Goal: Check status: Check status

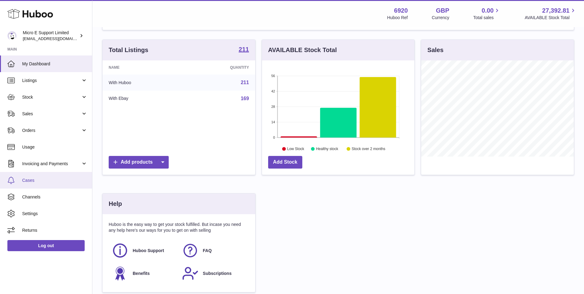
scroll to position [92, 0]
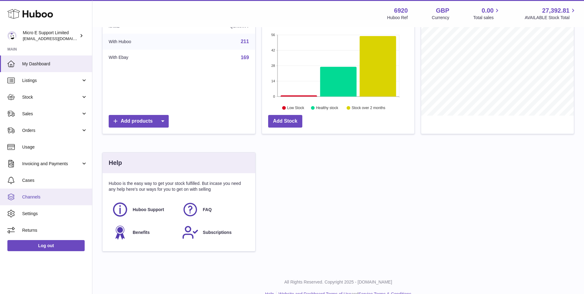
click at [42, 193] on link "Channels" at bounding box center [46, 196] width 92 height 17
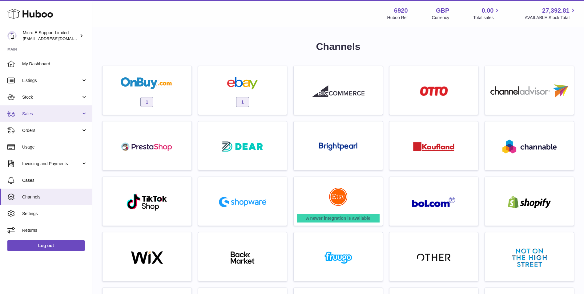
click at [42, 115] on span "Sales" at bounding box center [51, 114] width 59 height 6
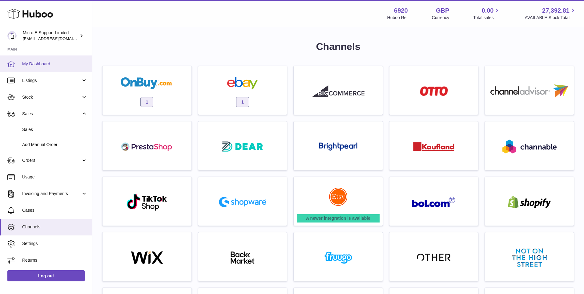
click at [39, 61] on span "My Dashboard" at bounding box center [54, 64] width 65 height 6
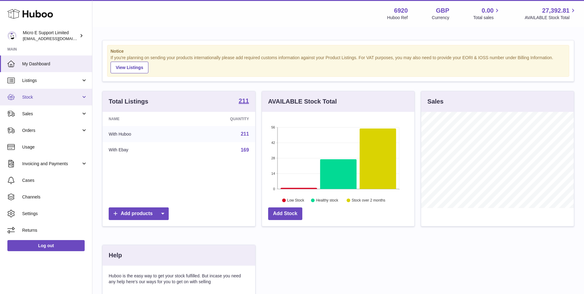
scroll to position [96, 152]
click at [32, 99] on span "Stock" at bounding box center [51, 97] width 59 height 6
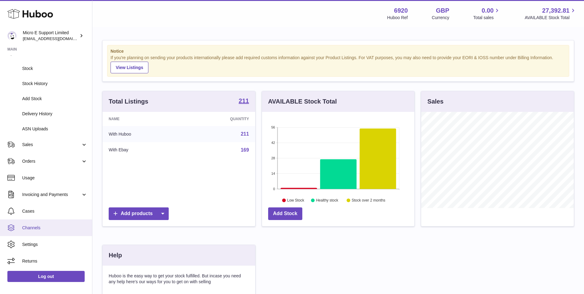
scroll to position [31, 0]
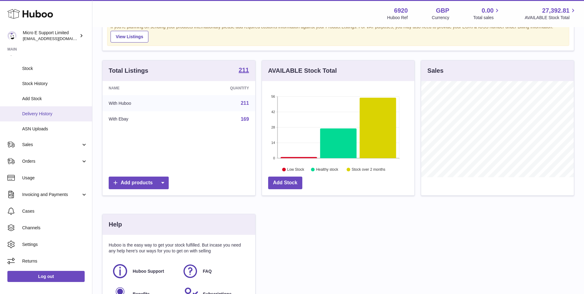
click at [51, 110] on link "Delivery History" at bounding box center [46, 113] width 92 height 15
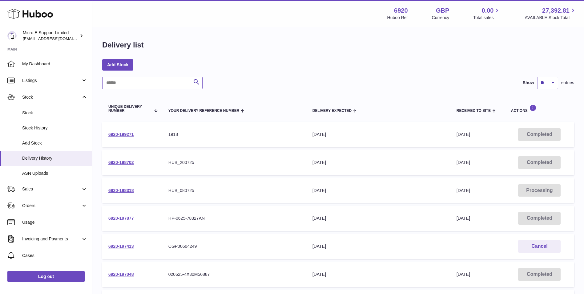
click at [146, 83] on input "text" at bounding box center [152, 83] width 100 height 12
paste input "**********"
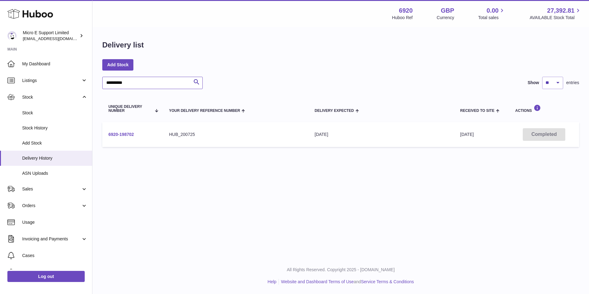
type input "**********"
click at [125, 134] on link "6920-198702" at bounding box center [121, 134] width 26 height 5
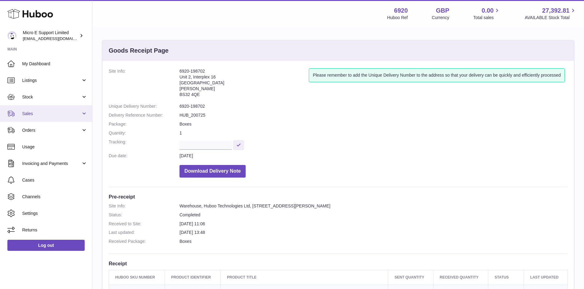
click at [60, 113] on span "Sales" at bounding box center [51, 114] width 59 height 6
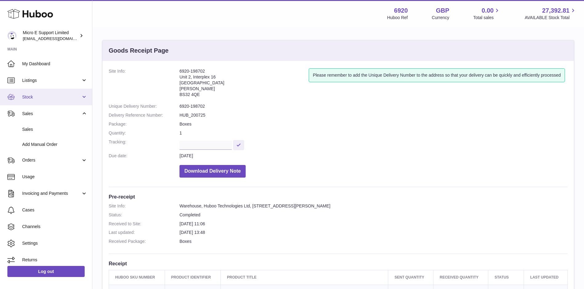
click at [54, 94] on span "Stock" at bounding box center [51, 97] width 59 height 6
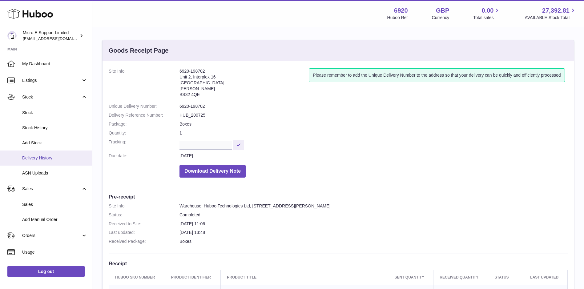
click at [46, 158] on span "Delivery History" at bounding box center [54, 158] width 65 height 6
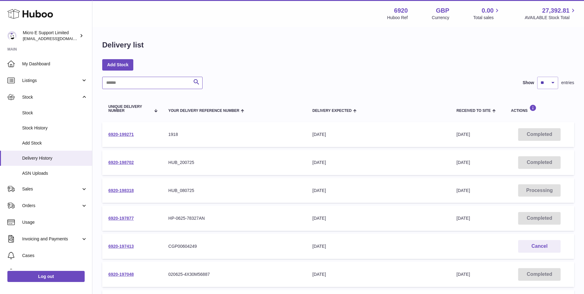
click at [132, 80] on input "text" at bounding box center [152, 83] width 100 height 12
paste input "**********"
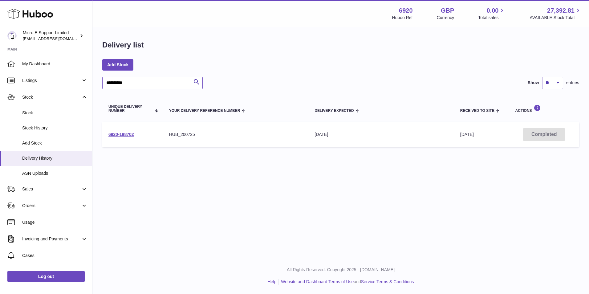
type input "**********"
click at [319, 135] on div "[DATE]" at bounding box center [380, 134] width 133 height 6
click at [127, 135] on link "6920-198702" at bounding box center [121, 134] width 26 height 5
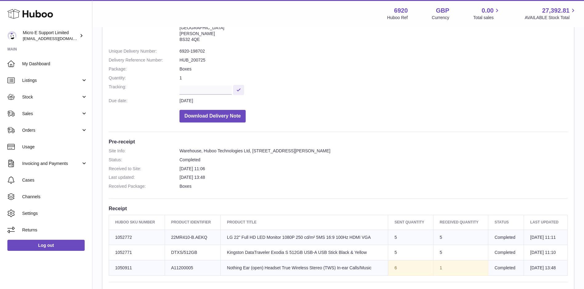
scroll to position [25, 0]
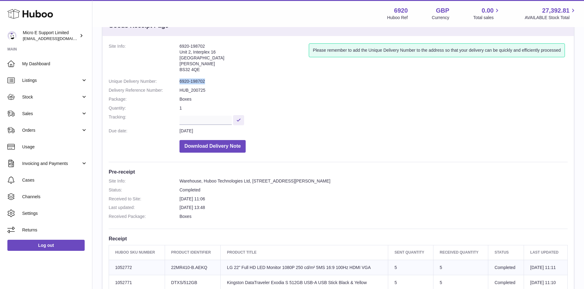
drag, startPoint x: 206, startPoint y: 83, endPoint x: 179, endPoint y: 81, distance: 27.2
click at [179, 81] on dl "Site Info: 6920-198702 Unit 2, Interplex [STREET_ADDRESS][PERSON_NAME] Please r…" at bounding box center [338, 99] width 459 height 112
copy dl "6920-198702"
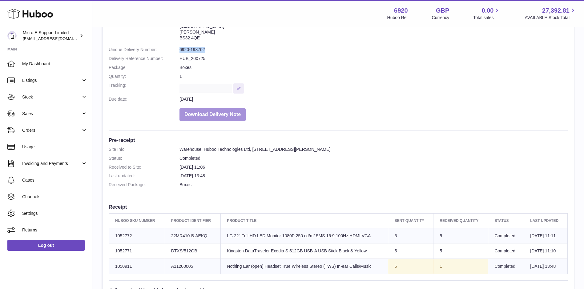
scroll to position [56, 0]
